Goal: Task Accomplishment & Management: Complete application form

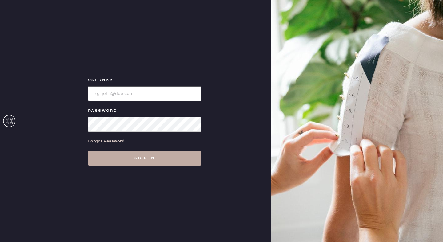
type input "reformationseattle"
click at [127, 158] on button "Sign in" at bounding box center [144, 158] width 113 height 15
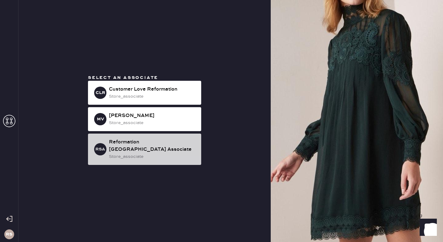
click at [145, 154] on div "store_associate" at bounding box center [152, 156] width 87 height 7
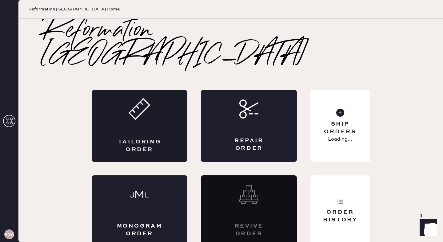
click at [146, 117] on div "Tailoring Order" at bounding box center [140, 126] width 96 height 72
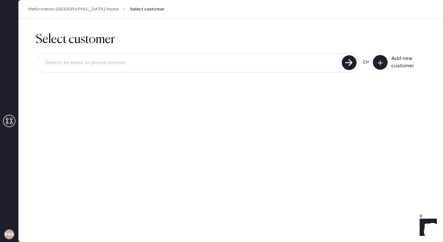
click at [200, 68] on input at bounding box center [190, 63] width 300 height 14
type input "[EMAIL_ADDRESS][DOMAIN_NAME]"
click at [385, 65] on button at bounding box center [380, 62] width 15 height 15
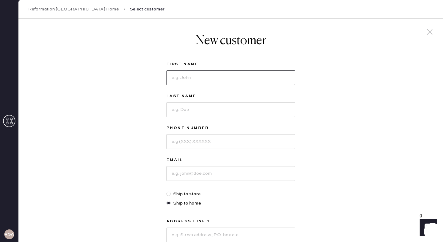
click at [255, 78] on input at bounding box center [230, 77] width 129 height 15
type input "[PERSON_NAME]"
click at [227, 113] on input at bounding box center [230, 109] width 129 height 15
type input "[PERSON_NAME]"
click at [214, 141] on input at bounding box center [230, 141] width 129 height 15
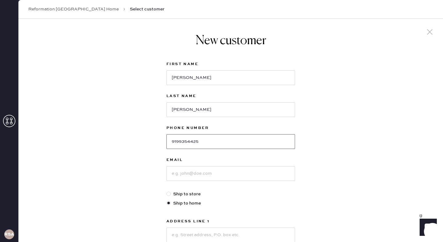
type input "9199354425"
click at [212, 173] on input at bounding box center [230, 173] width 129 height 15
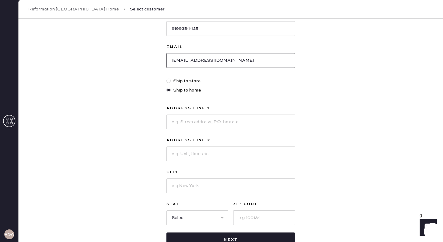
scroll to position [120, 0]
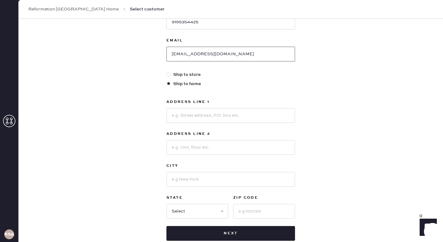
type input "[EMAIL_ADDRESS][DOMAIN_NAME]"
click at [228, 117] on input at bounding box center [230, 115] width 129 height 15
type input "[STREET_ADDRESS]"
click at [213, 176] on input at bounding box center [230, 179] width 129 height 15
type input "[GEOGRAPHIC_DATA]"
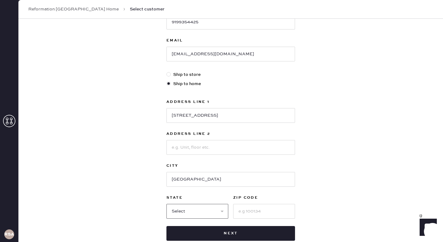
click at [206, 213] on select "Select AK AL AR AZ CA CO CT [GEOGRAPHIC_DATA] DE FL [GEOGRAPHIC_DATA] HI [GEOGR…" at bounding box center [197, 211] width 62 height 15
select select "WA"
click at [166, 204] on select "Select AK AL AR AZ CA CO CT [GEOGRAPHIC_DATA] DE FL [GEOGRAPHIC_DATA] HI [GEOGR…" at bounding box center [197, 211] width 62 height 15
click at [244, 212] on input at bounding box center [264, 211] width 62 height 15
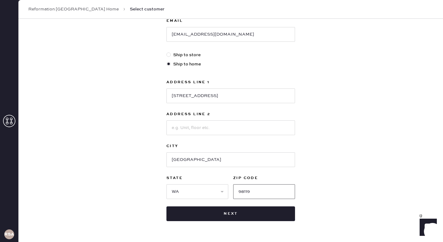
scroll to position [158, 0]
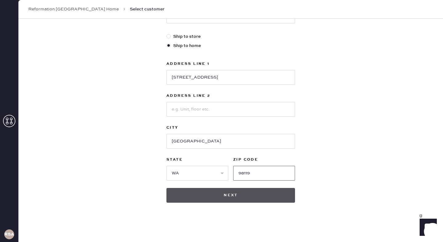
type input "98119"
click at [259, 195] on button "Next" at bounding box center [230, 195] width 129 height 15
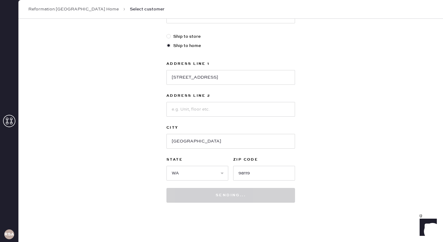
scroll to position [167, 0]
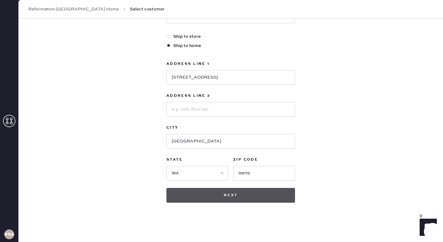
click at [245, 195] on button "Next" at bounding box center [230, 195] width 129 height 15
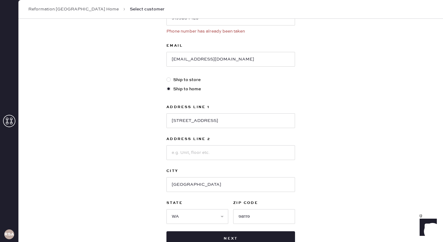
scroll to position [0, 0]
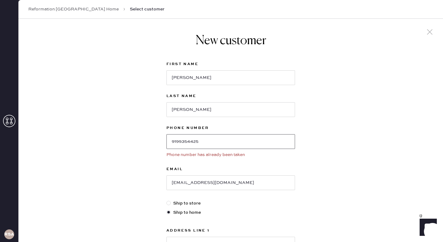
click at [199, 143] on input "9199354425" at bounding box center [230, 141] width 129 height 15
type input "9"
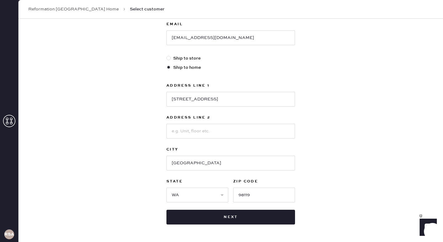
scroll to position [167, 0]
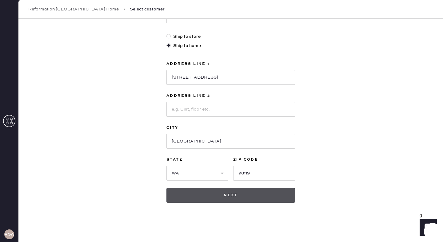
type input "2069462895"
click at [248, 192] on button "Next" at bounding box center [230, 195] width 129 height 15
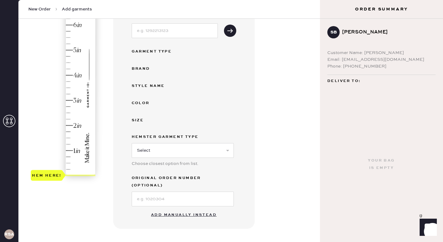
scroll to position [92, 0]
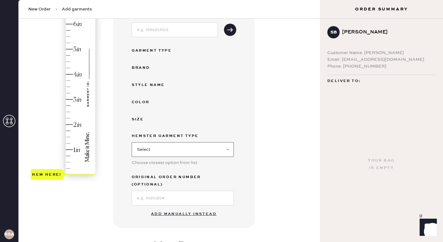
click at [175, 150] on select "Select Basic Skirt Jeans Leggings Pants Shorts Basic Sleeved Dress Basic Sleeve…" at bounding box center [183, 149] width 102 height 15
select select "2"
click at [132, 142] on select "Select Basic Skirt Jeans Leggings Pants Shorts Basic Sleeved Dress Basic Sleeve…" at bounding box center [183, 149] width 102 height 15
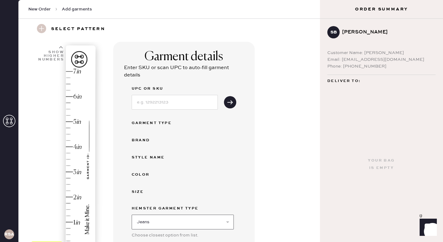
scroll to position [18, 0]
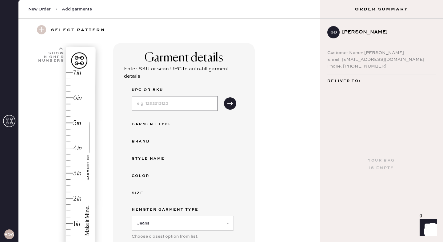
click at [182, 108] on input at bounding box center [175, 103] width 86 height 15
type input "1312130FDL027"
click at [228, 104] on use "submit" at bounding box center [230, 103] width 6 height 4
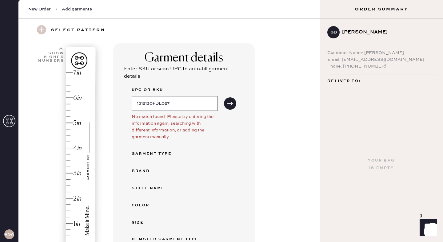
click at [193, 103] on input "1312130FDL027" at bounding box center [175, 103] width 86 height 15
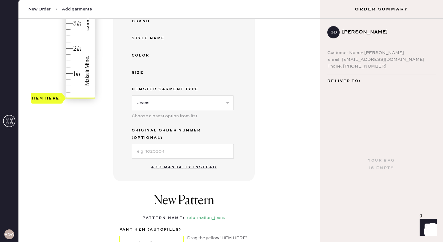
scroll to position [185, 0]
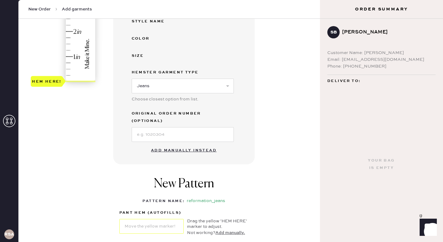
click at [180, 145] on button "Add manually instead" at bounding box center [183, 151] width 73 height 12
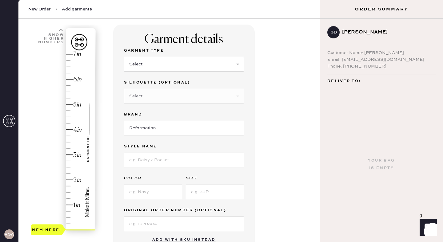
scroll to position [34, 0]
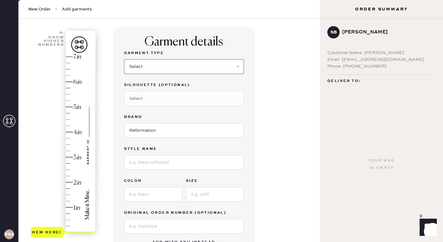
click at [190, 69] on select "Select Basic Skirt Jeans Leggings Pants Shorts Basic Sleeved Dress Basic Sleeve…" at bounding box center [184, 66] width 120 height 15
select select "2"
click at [124, 59] on select "Select Basic Skirt Jeans Leggings Pants Shorts Basic Sleeved Dress Basic Sleeve…" at bounding box center [184, 66] width 120 height 15
click at [182, 99] on select "Select Shorts Cropped Flare Boot Cut Straight Skinny Other" at bounding box center [184, 98] width 120 height 15
click at [124, 91] on select "Select Shorts Cropped Flare Boot Cut Straight Skinny Other" at bounding box center [184, 98] width 120 height 15
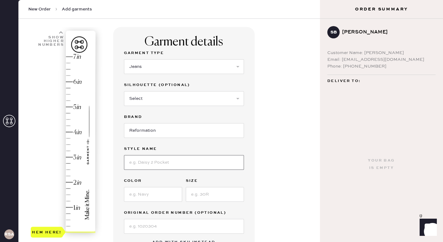
click at [173, 160] on input at bounding box center [184, 162] width 120 height 15
type input "Val 90s Mid Rise Straight Jeans"
click at [149, 191] on input at bounding box center [153, 194] width 58 height 15
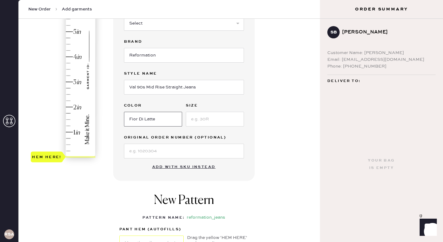
scroll to position [111, 0]
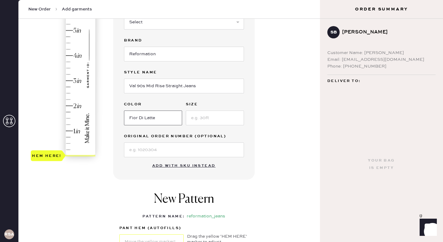
type input "Fior Di Latte"
click at [214, 122] on input at bounding box center [215, 118] width 58 height 15
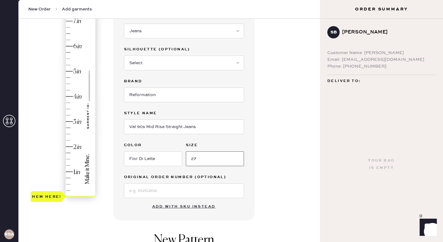
scroll to position [54, 0]
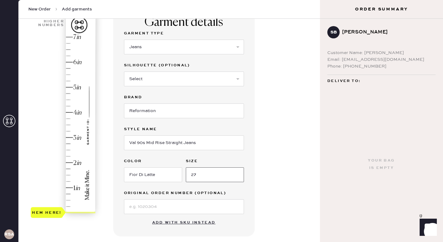
type input "27"
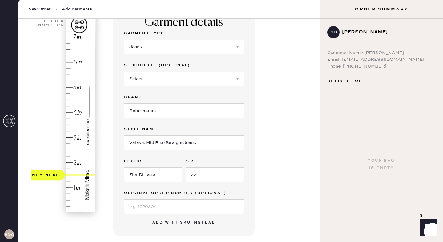
type input "1.75"
drag, startPoint x: 57, startPoint y: 213, endPoint x: 60, endPoint y: 171, distance: 41.9
click at [60, 171] on div "Hem here!" at bounding box center [47, 168] width 30 height 7
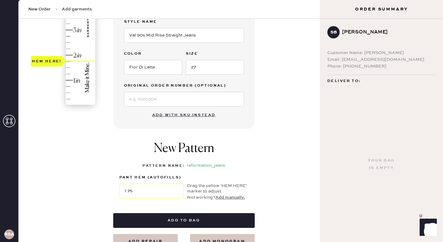
scroll to position [168, 0]
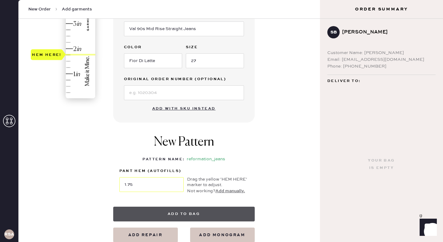
click at [189, 211] on button "Add to bag" at bounding box center [183, 214] width 141 height 15
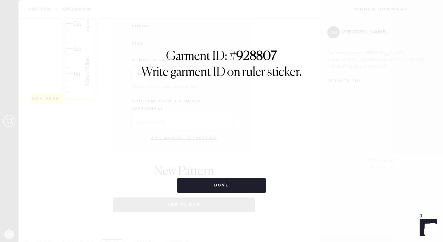
select select "2"
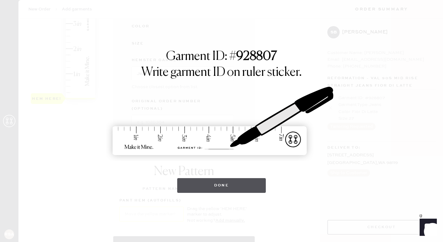
click at [224, 187] on button "Done" at bounding box center [221, 185] width 89 height 15
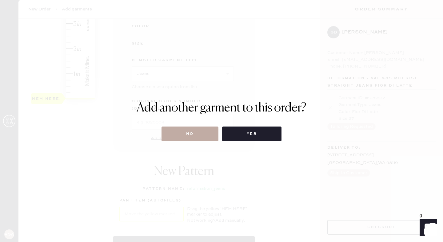
click at [203, 137] on button "No" at bounding box center [189, 134] width 57 height 15
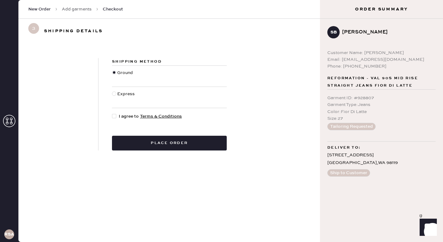
click at [134, 119] on span "I agree to Terms & Conditions" at bounding box center [150, 116] width 63 height 7
click at [112, 113] on input "I agree to Terms & Conditions" at bounding box center [112, 113] width 0 height 0
checkbox input "true"
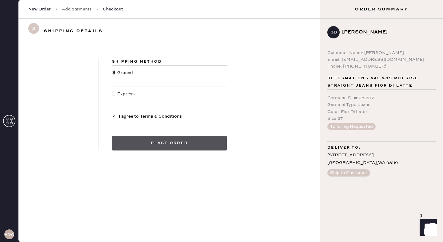
click at [206, 147] on button "Place order" at bounding box center [169, 143] width 115 height 15
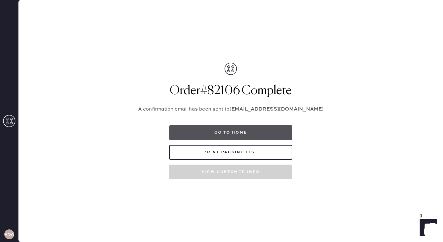
click at [217, 134] on button "Go to home" at bounding box center [230, 132] width 123 height 15
